Goal: Ask a question: Seek information or help from site administrators or community

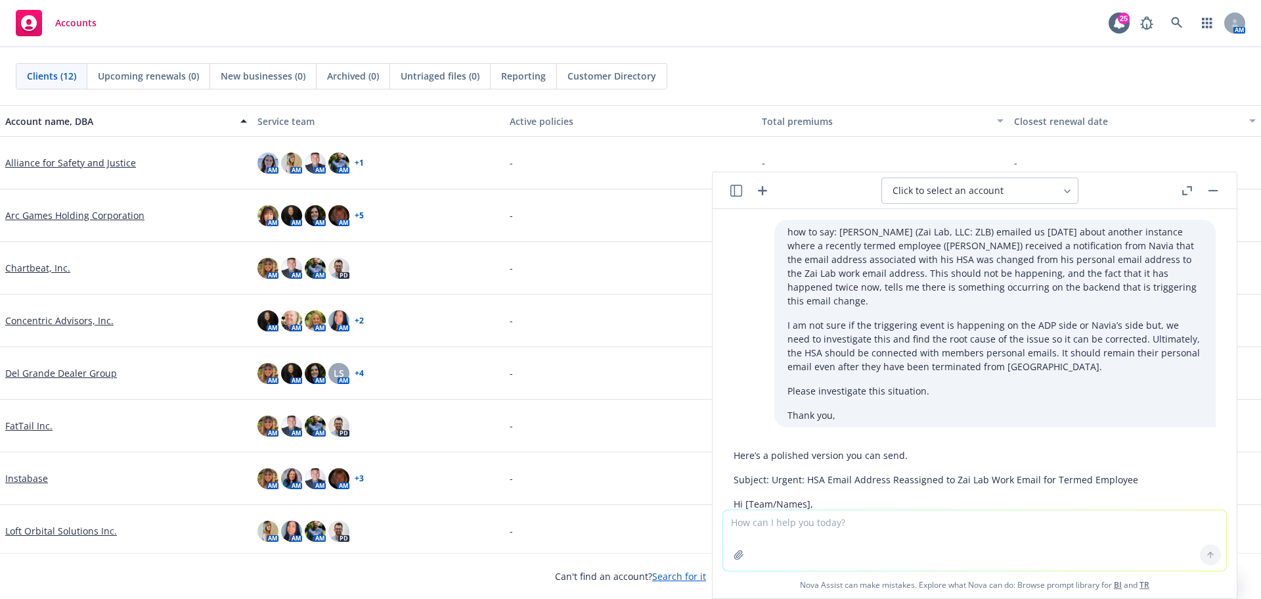
scroll to position [267, 0]
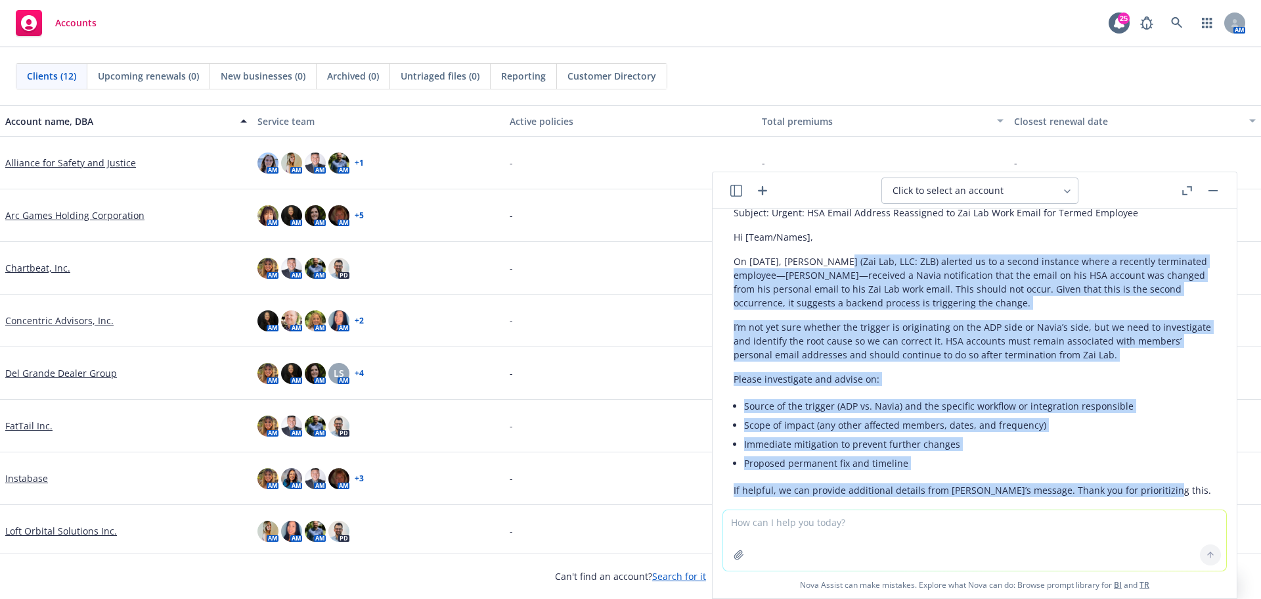
click at [765, 192] on icon "button" at bounding box center [763, 191] width 16 height 16
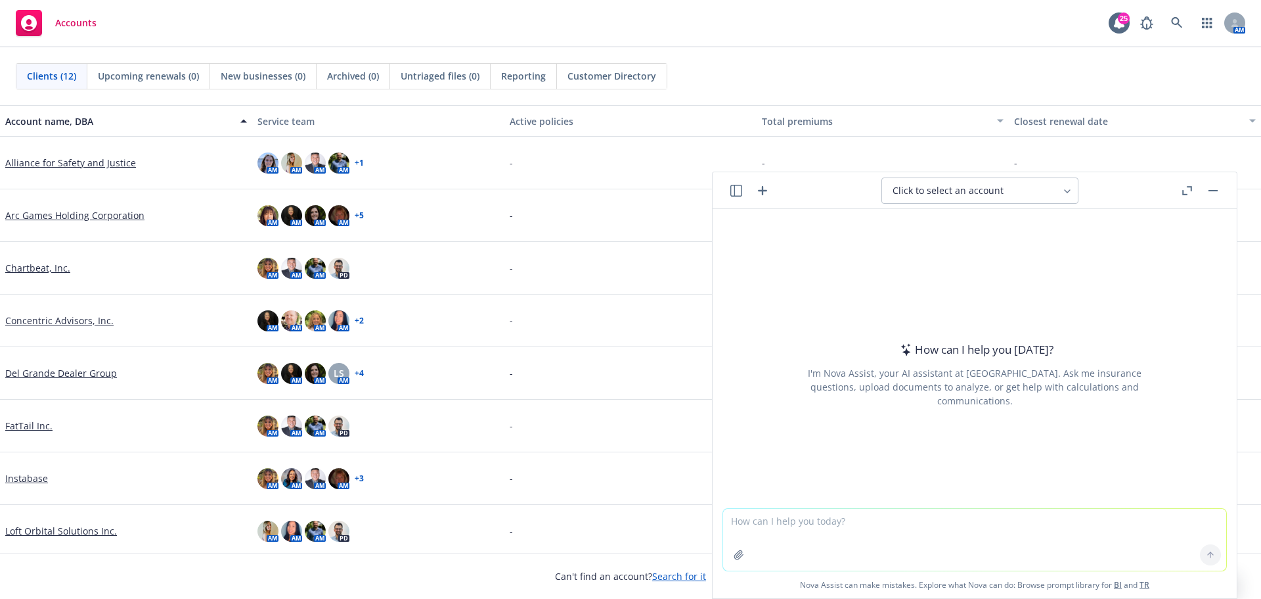
click at [750, 520] on textarea at bounding box center [974, 540] width 503 height 62
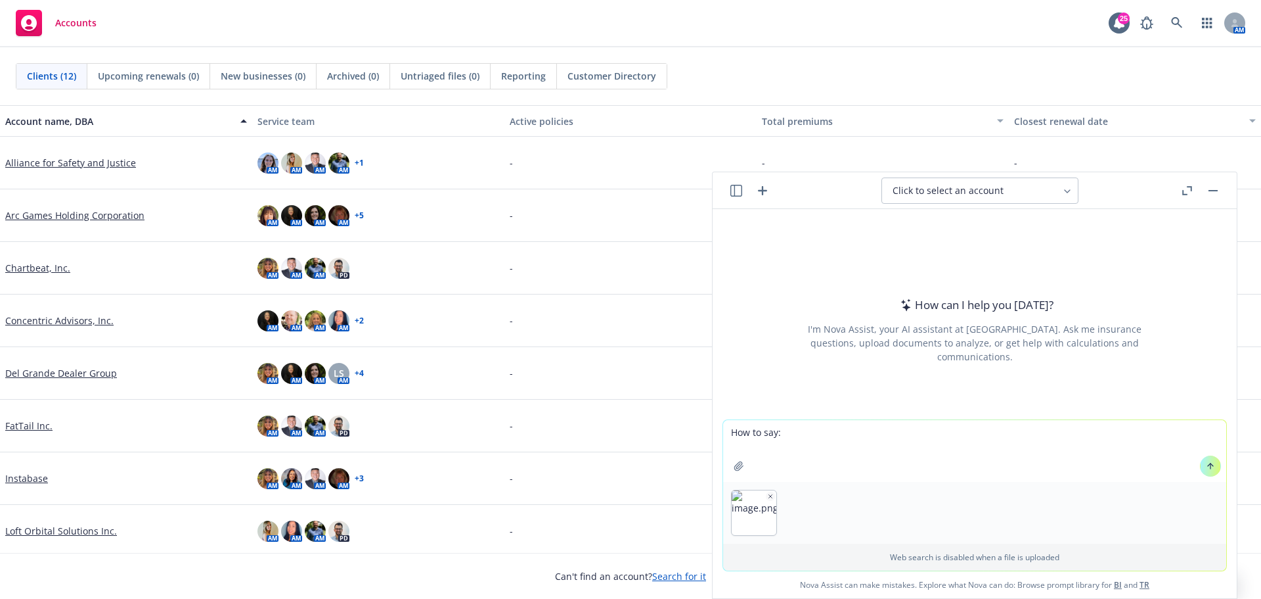
click at [790, 430] on textarea "How to say:" at bounding box center [974, 451] width 503 height 62
type textarea "How to say:"
click at [767, 497] on icon "button" at bounding box center [770, 496] width 7 height 7
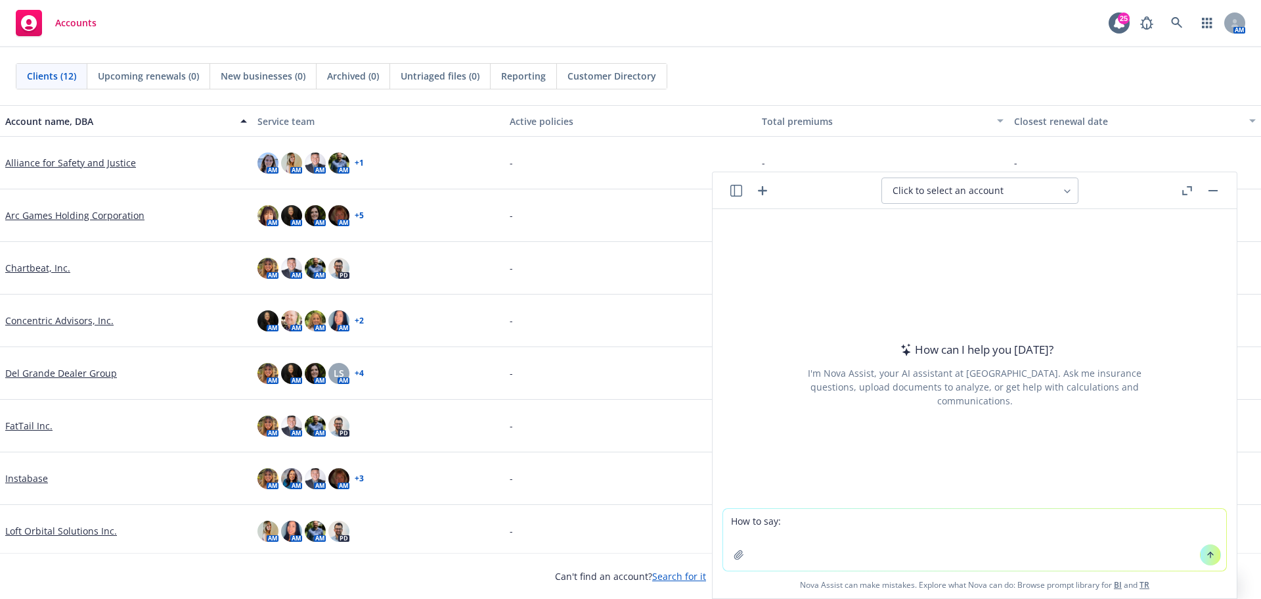
click at [790, 528] on textarea "How to say:" at bounding box center [974, 540] width 503 height 62
click at [785, 520] on textarea "How to say:" at bounding box center [974, 540] width 503 height 62
paste textarea
